Goal: Obtain resource: Download file/media

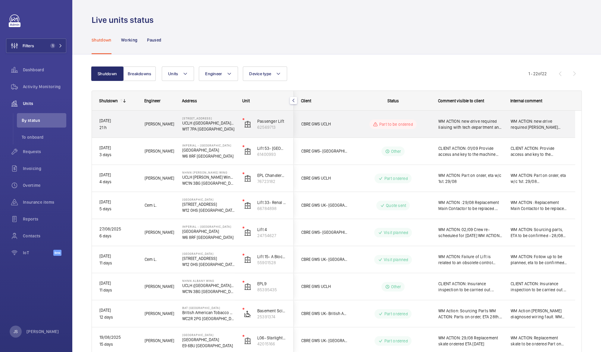
click at [472, 123] on span "WM ACTION: new drive required liaising with tech department and lift manufactur…" at bounding box center [470, 124] width 64 height 12
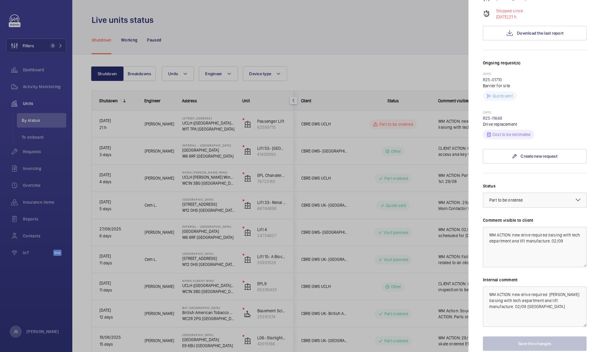
scroll to position [147, 0]
click at [436, 27] on div at bounding box center [300, 176] width 601 height 352
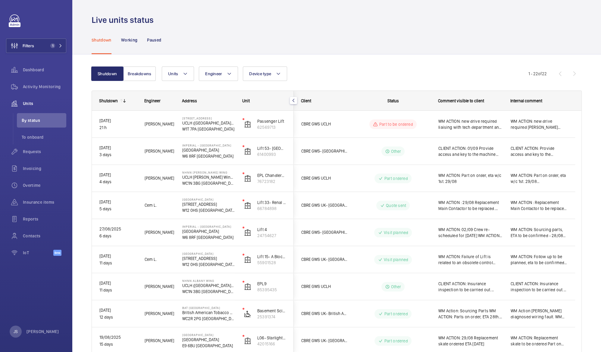
scroll to position [0, 0]
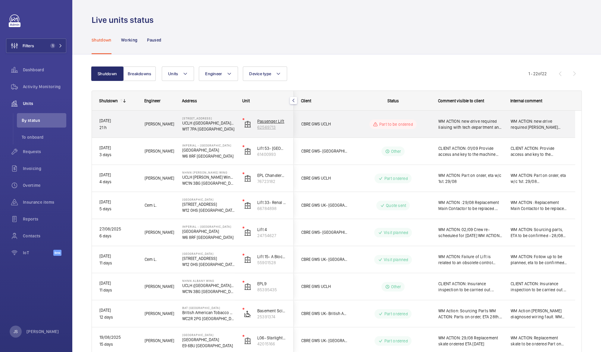
click at [262, 120] on p "Passenger Lift" at bounding box center [271, 121] width 29 height 6
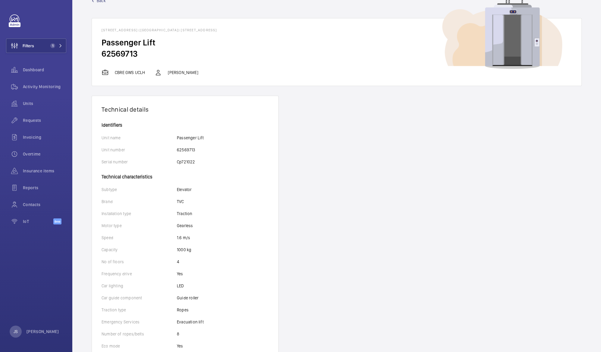
scroll to position [15, 0]
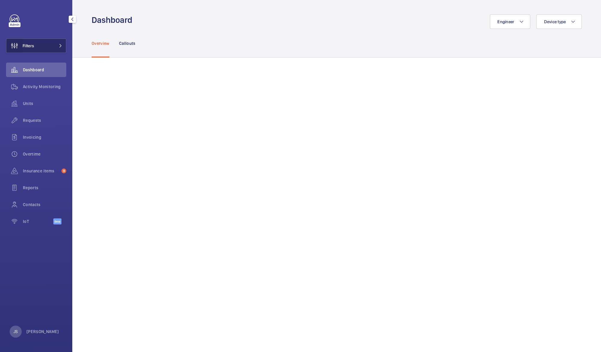
click at [22, 50] on wm-front-icon-button at bounding box center [14, 46] width 16 height 14
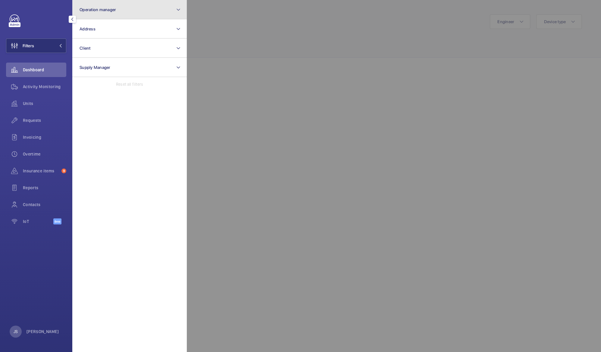
click at [92, 12] on span "Operation manager" at bounding box center [98, 9] width 36 height 5
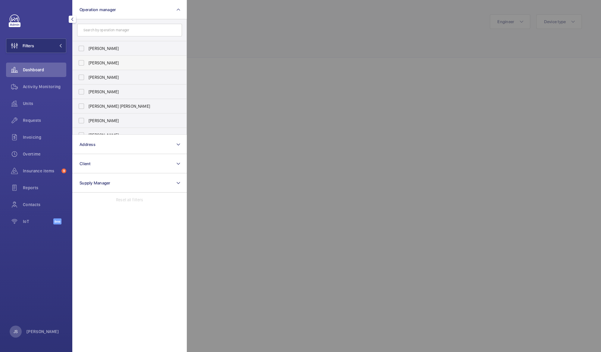
click at [96, 64] on span "[PERSON_NAME]" at bounding box center [130, 63] width 83 height 6
click at [87, 64] on input "[PERSON_NAME]" at bounding box center [81, 63] width 12 height 12
checkbox input "true"
click at [255, 61] on div at bounding box center [487, 176] width 601 height 352
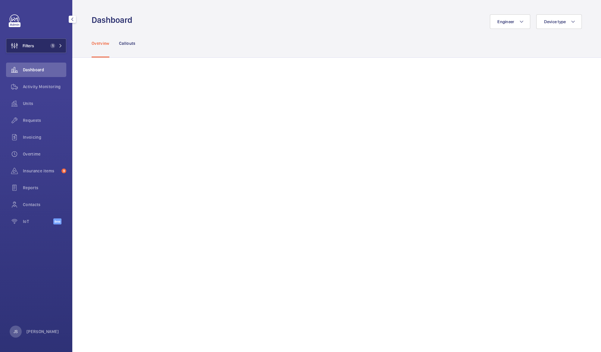
click at [40, 51] on button "Filters 1" at bounding box center [36, 46] width 60 height 14
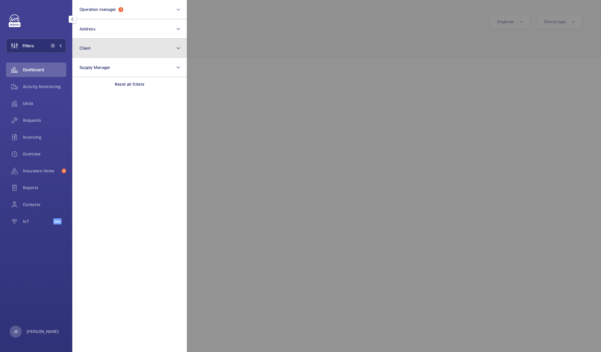
click at [106, 54] on button "Client" at bounding box center [129, 48] width 114 height 19
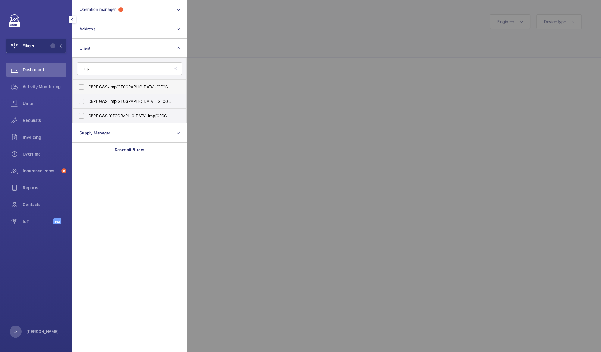
type input "imp"
click at [98, 88] on span "CBRE GWS- [GEOGRAPHIC_DATA] ([GEOGRAPHIC_DATA])" at bounding box center [130, 87] width 83 height 6
click at [87, 88] on input "CBRE GWS- [GEOGRAPHIC_DATA] ([GEOGRAPHIC_DATA])" at bounding box center [81, 87] width 12 height 12
click at [89, 86] on span "CBRE GWS- [GEOGRAPHIC_DATA] ([GEOGRAPHIC_DATA])" at bounding box center [130, 87] width 83 height 6
click at [87, 86] on input "CBRE GWS- [GEOGRAPHIC_DATA] ([GEOGRAPHIC_DATA])" at bounding box center [81, 87] width 12 height 12
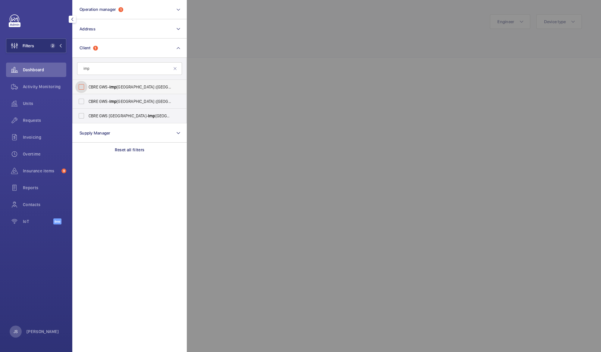
checkbox input "false"
click at [102, 103] on span "CBRE GWS- [GEOGRAPHIC_DATA] ([GEOGRAPHIC_DATA][PERSON_NAME])" at bounding box center [130, 101] width 83 height 6
click at [87, 103] on input "CBRE GWS- [GEOGRAPHIC_DATA] ([GEOGRAPHIC_DATA][PERSON_NAME])" at bounding box center [81, 101] width 12 height 12
checkbox input "true"
click at [265, 63] on div at bounding box center [487, 176] width 601 height 352
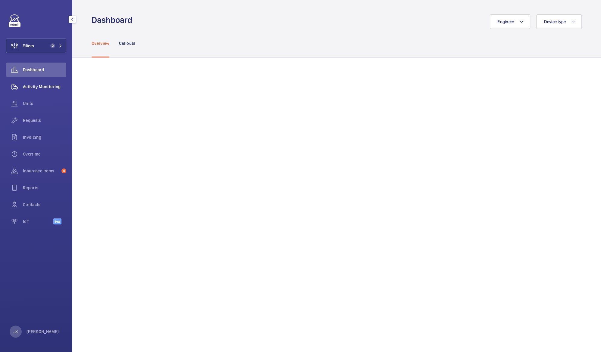
click at [35, 83] on div "Activity Monitoring" at bounding box center [36, 87] width 60 height 14
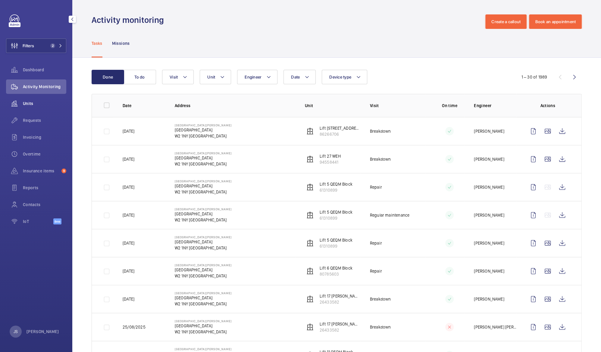
click at [25, 106] on span "Units" at bounding box center [44, 104] width 43 height 6
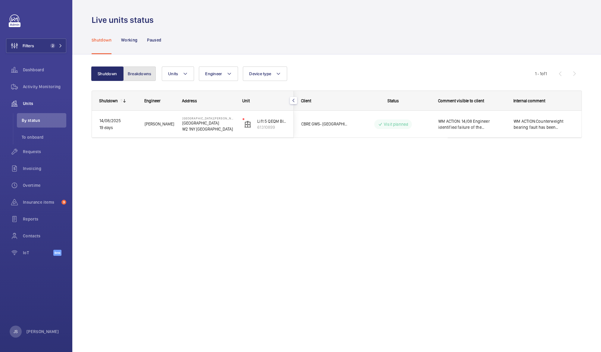
click at [145, 77] on button "Breakdowns" at bounding box center [139, 74] width 33 height 14
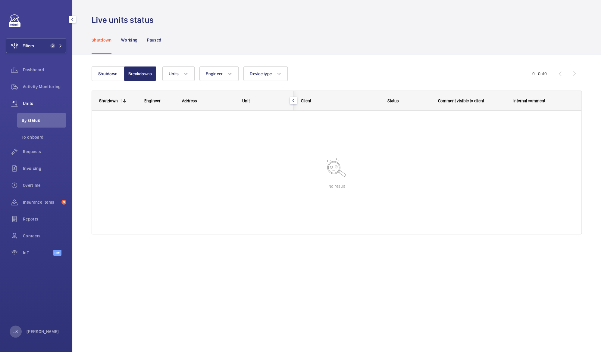
click at [29, 107] on div "Units" at bounding box center [36, 103] width 60 height 14
click at [28, 104] on span "Units" at bounding box center [44, 104] width 43 height 6
click at [28, 105] on span "Units" at bounding box center [44, 104] width 43 height 6
drag, startPoint x: 28, startPoint y: 104, endPoint x: 39, endPoint y: 125, distance: 23.6
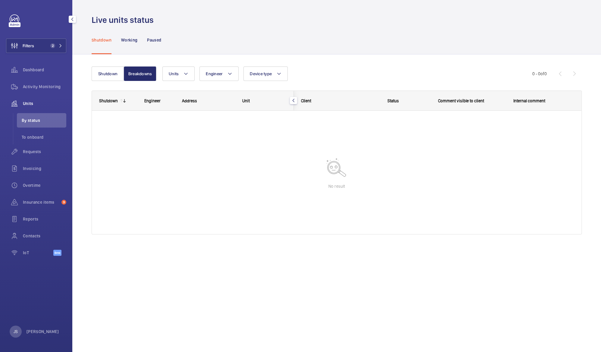
click at [39, 125] on li "By status" at bounding box center [41, 120] width 49 height 14
click at [172, 71] on span "Units" at bounding box center [174, 73] width 10 height 5
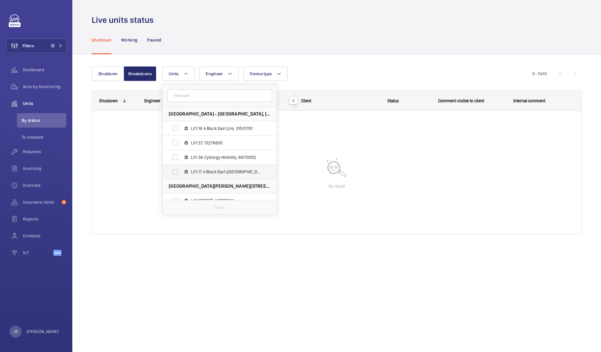
click at [208, 170] on span "Lift 17 A Block East ([GEOGRAPHIC_DATA]), 57400371" at bounding box center [226, 172] width 70 height 6
click at [181, 170] on input "Lift 17 A Block East ([GEOGRAPHIC_DATA]), 57400371" at bounding box center [175, 172] width 12 height 12
checkbox input "true"
click at [137, 145] on div at bounding box center [336, 172] width 489 height 123
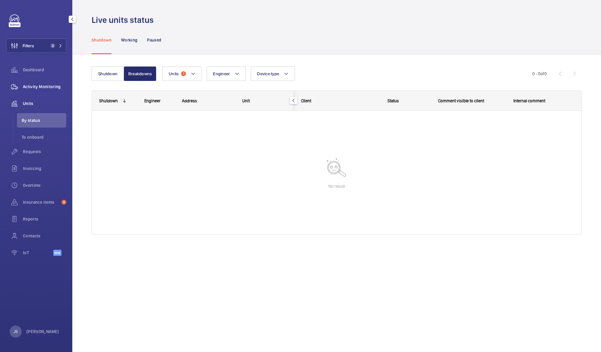
click at [30, 89] on span "Activity Monitoring" at bounding box center [44, 87] width 43 height 6
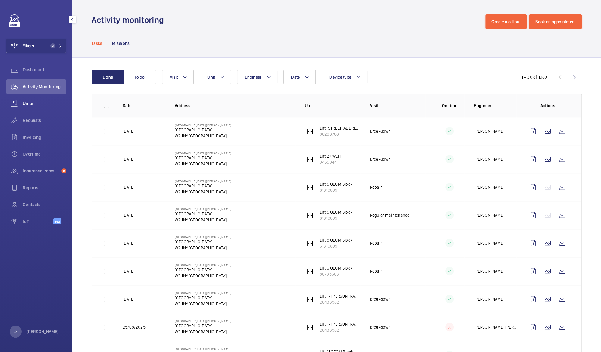
click at [30, 105] on span "Units" at bounding box center [44, 104] width 43 height 6
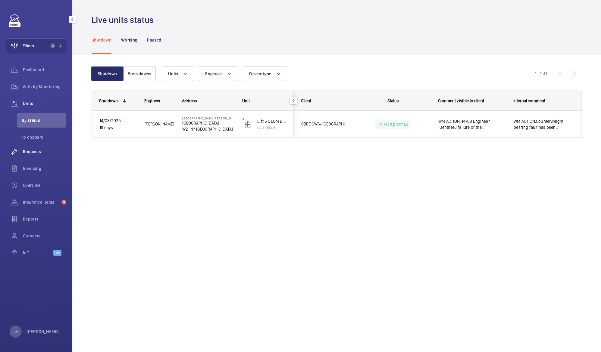
click at [39, 153] on span "Requests" at bounding box center [44, 152] width 43 height 6
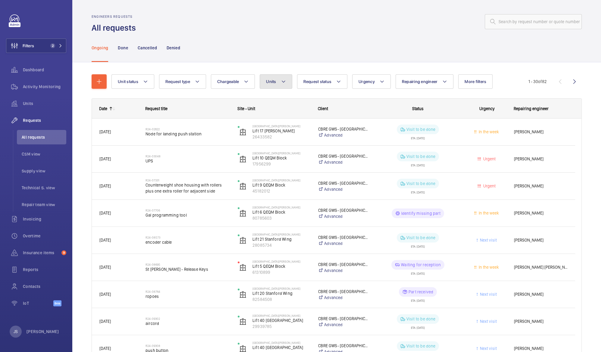
click at [283, 80] on mat-icon at bounding box center [283, 81] width 5 height 7
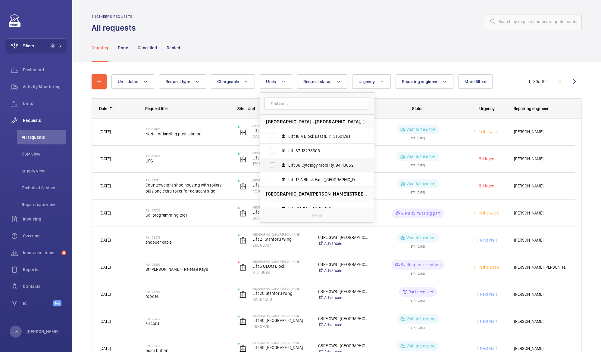
drag, startPoint x: 374, startPoint y: 141, endPoint x: 368, endPoint y: 166, distance: 25.9
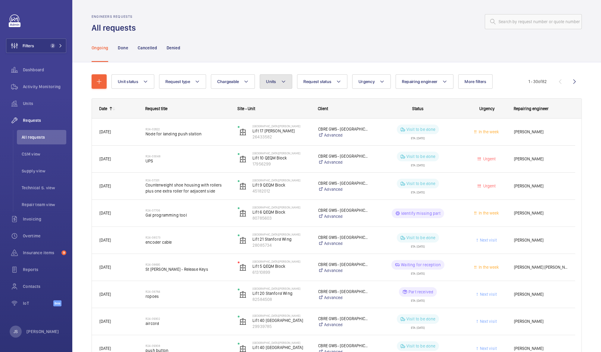
click at [281, 80] on mat-icon at bounding box center [283, 81] width 5 height 7
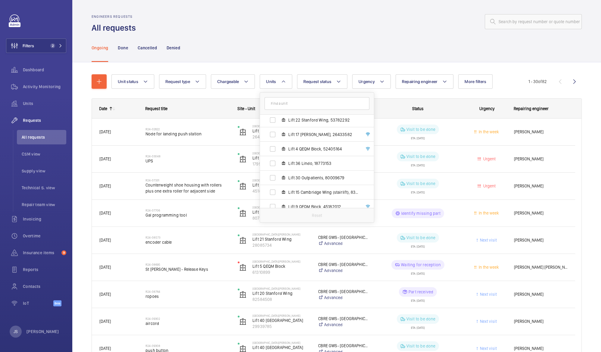
scroll to position [109, 0]
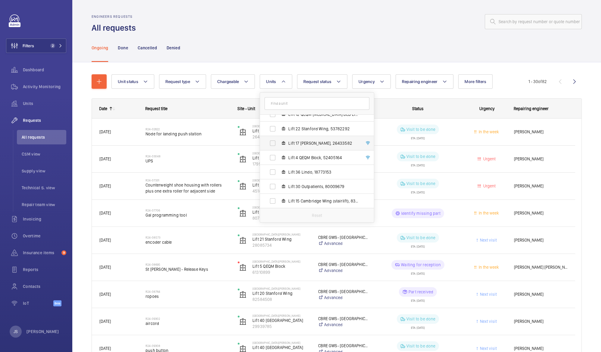
click at [328, 145] on span "Lift 17 [PERSON_NAME], 26433582" at bounding box center [323, 143] width 70 height 6
click at [279, 145] on input "Lift 17 [PERSON_NAME], 26433582" at bounding box center [273, 143] width 12 height 12
checkbox input "true"
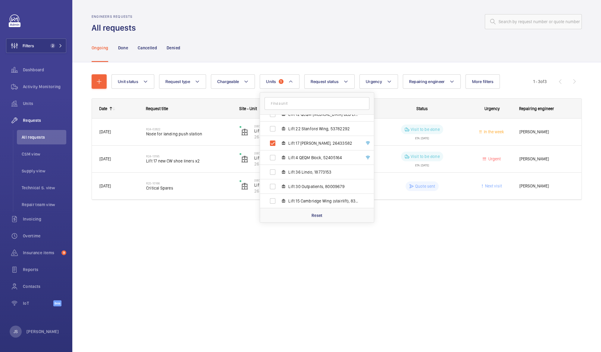
click at [179, 242] on div "Engineers requests All requests Ongoing Done Cancelled Denied Unit status Reque…" at bounding box center [336, 176] width 529 height 352
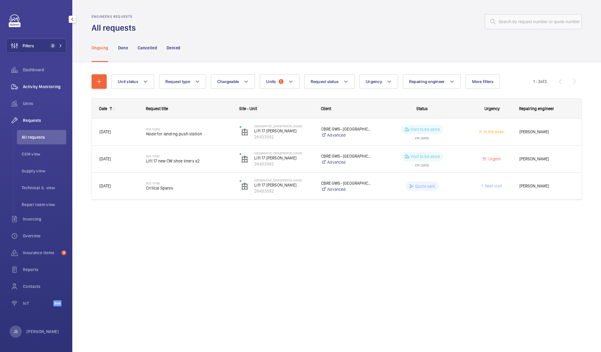
click at [27, 87] on span "Activity Monitoring" at bounding box center [44, 87] width 43 height 6
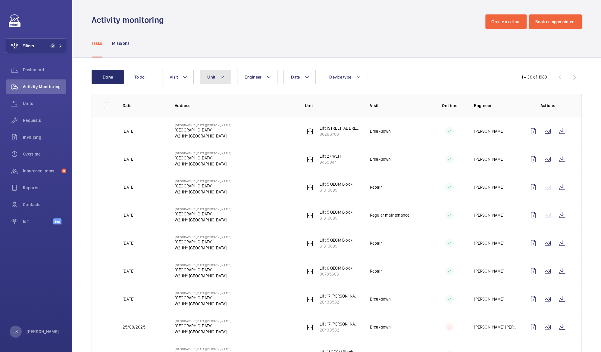
click at [222, 77] on mat-icon at bounding box center [222, 76] width 5 height 7
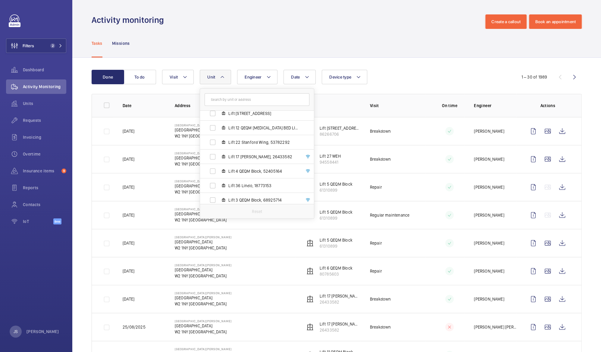
scroll to position [92, 0]
click at [251, 154] on span "Lift 17 [PERSON_NAME], 26433582" at bounding box center [263, 156] width 70 height 6
click at [219, 154] on input "Lift 17 [PERSON_NAME], 26433582" at bounding box center [213, 156] width 12 height 12
checkbox input "true"
click at [308, 35] on div "Tasks Missions" at bounding box center [337, 43] width 490 height 29
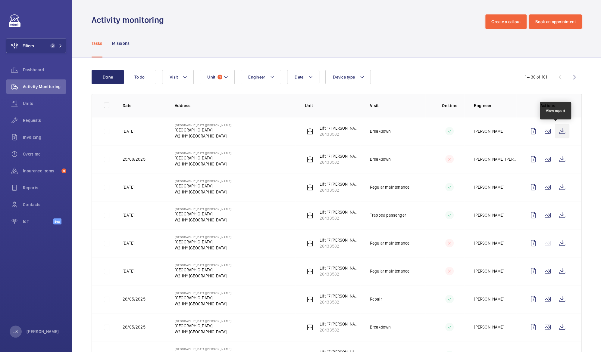
click at [556, 131] on wm-front-icon-button at bounding box center [562, 131] width 14 height 14
